Goal: Find specific page/section: Find specific page/section

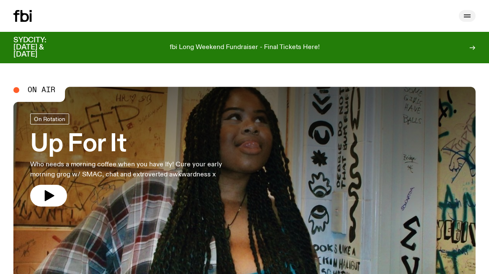
click at [468, 16] on icon "button" at bounding box center [467, 16] width 10 height 10
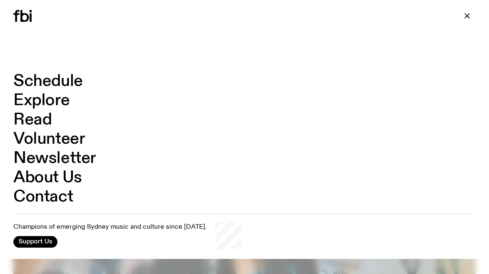
click at [44, 97] on link "Explore" at bounding box center [41, 101] width 56 height 16
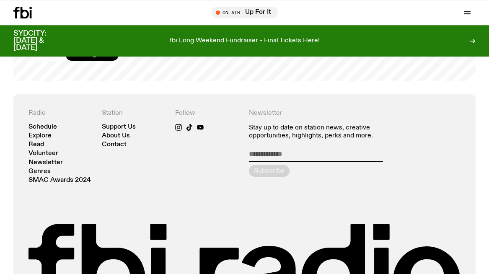
scroll to position [1395, 0]
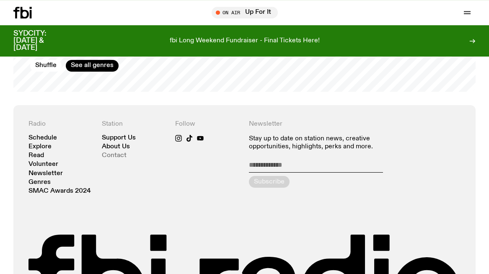
click at [116, 153] on link "Contact" at bounding box center [114, 156] width 25 height 6
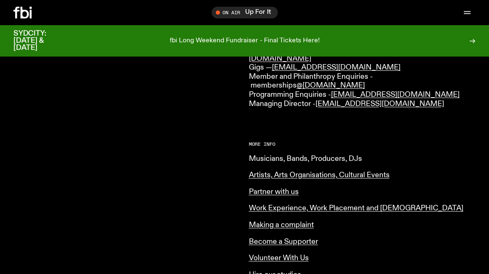
scroll to position [288, 0]
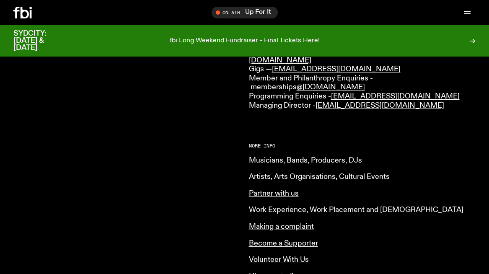
click at [275, 157] on link "Musicians, Bands, Producers, DJs" at bounding box center [305, 161] width 113 height 8
